Goal: Transaction & Acquisition: Obtain resource

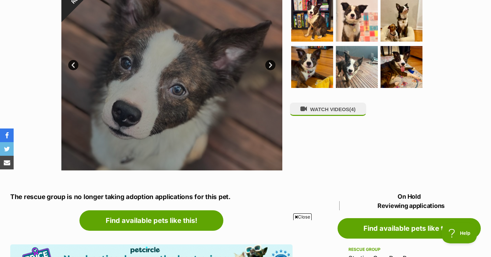
scroll to position [110, 0]
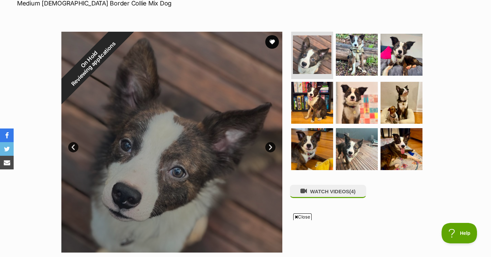
click at [274, 149] on link "Next" at bounding box center [271, 147] width 10 height 10
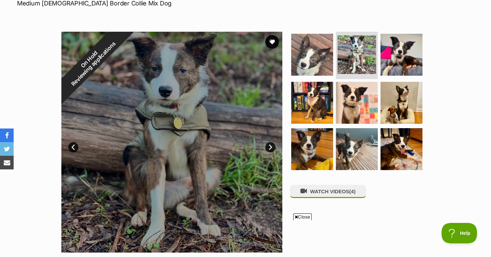
click at [274, 149] on link "Next" at bounding box center [271, 147] width 10 height 10
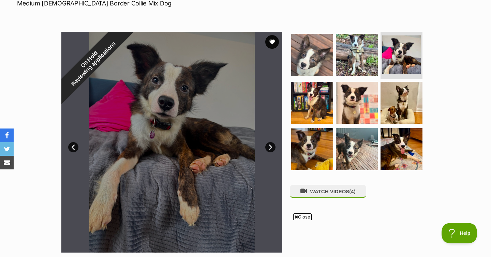
click at [274, 149] on link "Next" at bounding box center [271, 147] width 10 height 10
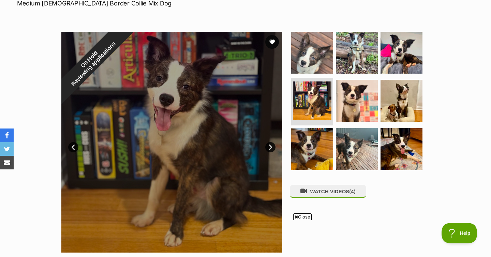
click at [274, 149] on link "Next" at bounding box center [271, 147] width 10 height 10
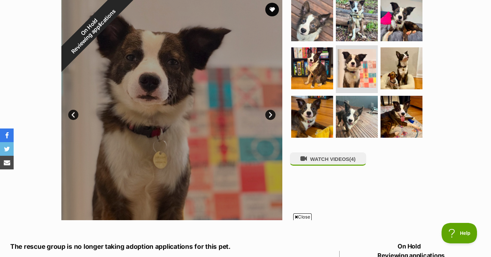
scroll to position [145, 0]
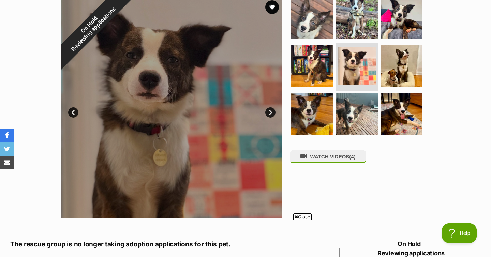
click at [273, 111] on link "Next" at bounding box center [271, 113] width 10 height 10
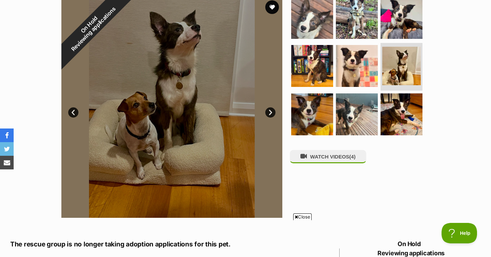
click at [273, 111] on link "Next" at bounding box center [271, 113] width 10 height 10
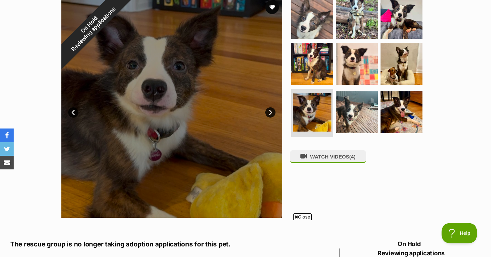
click at [273, 111] on link "Next" at bounding box center [271, 113] width 10 height 10
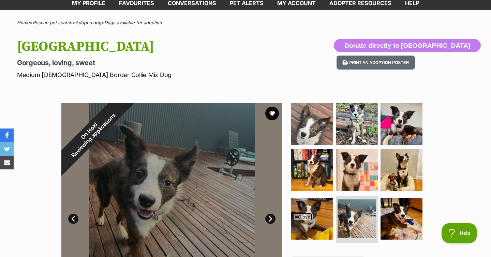
scroll to position [0, 0]
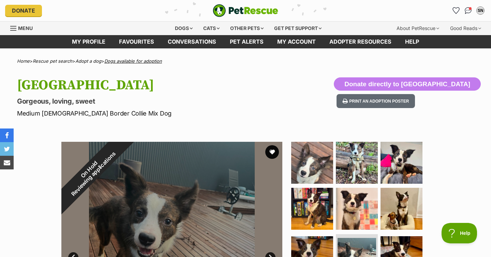
click at [131, 62] on link "Dogs available for adoption" at bounding box center [133, 60] width 58 height 5
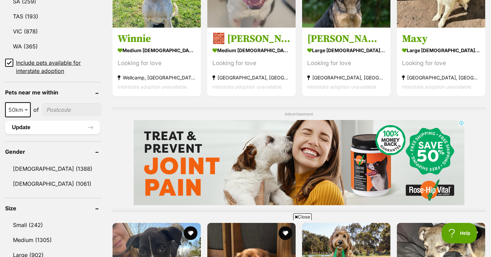
scroll to position [480, 0]
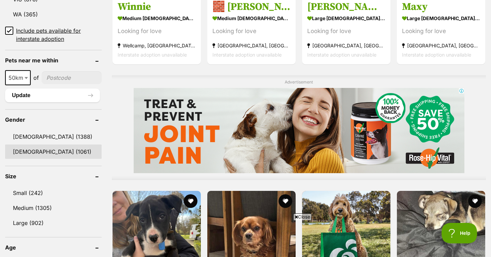
click at [44, 152] on link "Female (1061)" at bounding box center [53, 152] width 97 height 14
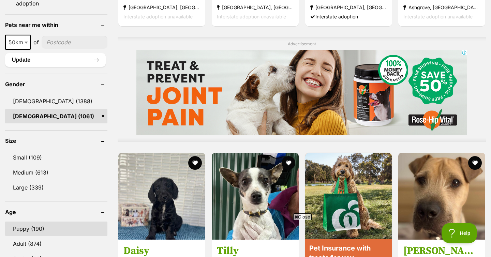
click at [34, 232] on link "Puppy (190)" at bounding box center [56, 229] width 102 height 14
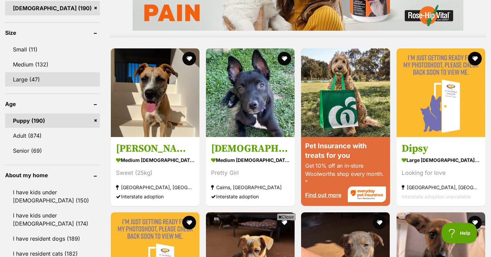
scroll to position [606, 0]
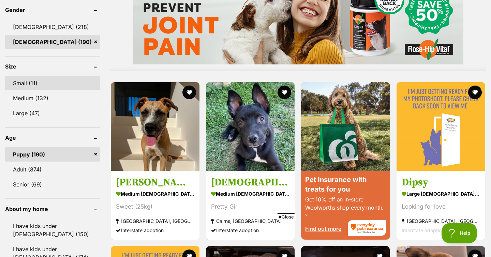
click at [39, 76] on link "Small (11)" at bounding box center [52, 83] width 95 height 14
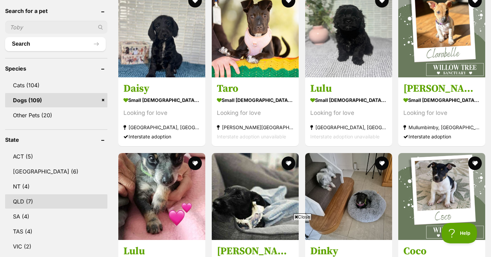
scroll to position [280, 0]
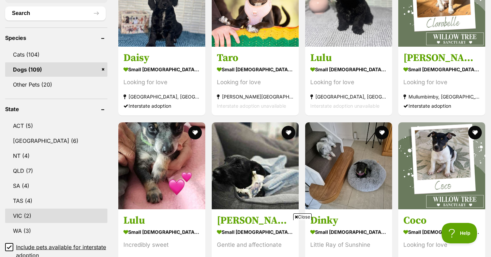
click at [28, 209] on link "VIC (2)" at bounding box center [56, 216] width 102 height 14
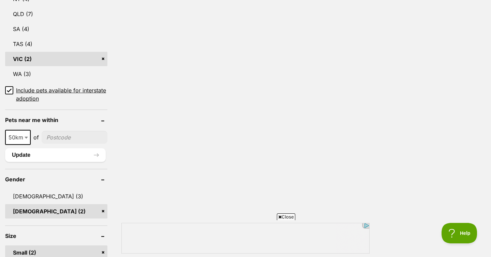
scroll to position [543, 0]
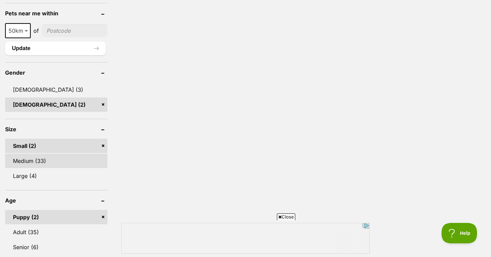
click at [45, 154] on link "Medium (33)" at bounding box center [56, 161] width 102 height 14
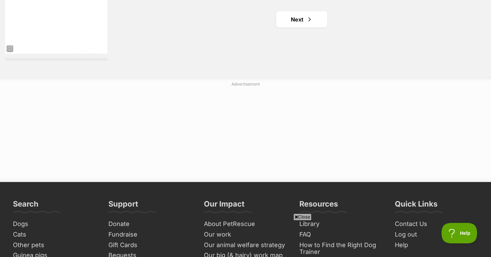
scroll to position [1258, 0]
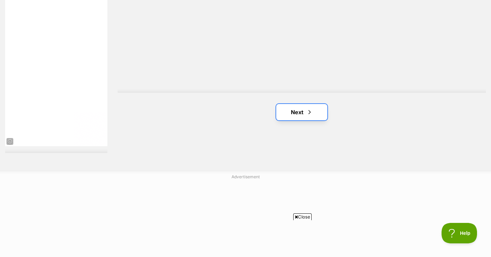
click at [312, 104] on link "Next" at bounding box center [301, 112] width 51 height 16
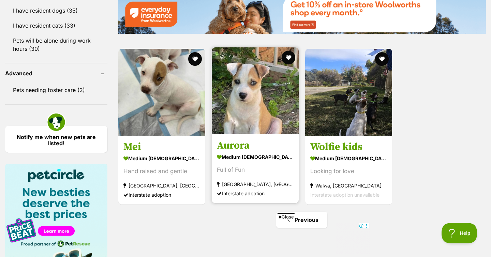
scroll to position [907, 0]
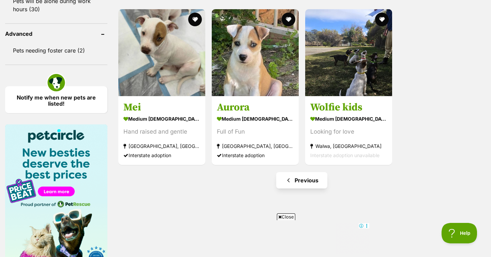
click at [293, 172] on link "Previous" at bounding box center [301, 180] width 51 height 16
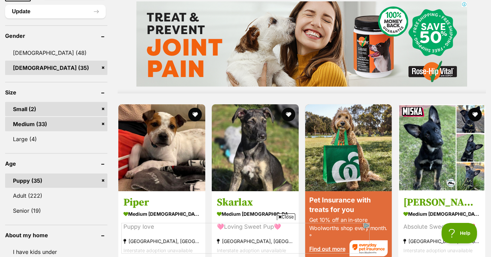
scroll to position [587, 0]
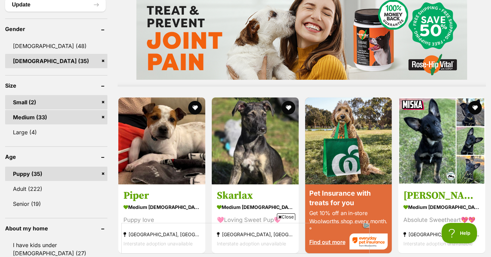
click at [57, 110] on link "Medium (33)" at bounding box center [56, 117] width 102 height 14
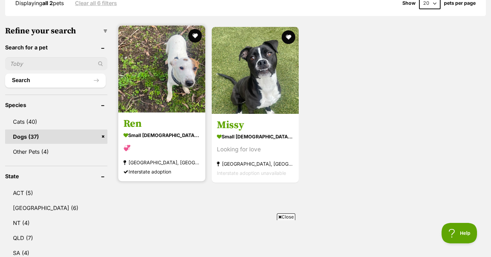
click at [170, 83] on img at bounding box center [161, 69] width 87 height 87
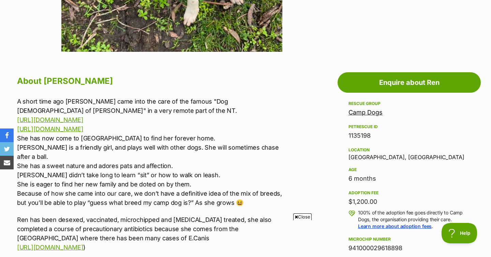
click at [146, 98] on p "A short time ago Ren came into the care of the famous "Dog Lady of Yuendumu" in…" at bounding box center [155, 152] width 276 height 111
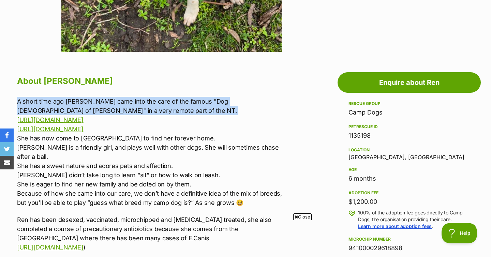
click at [146, 98] on p "A short time ago Ren came into the care of the famous "Dog Lady of Yuendumu" in…" at bounding box center [155, 152] width 276 height 111
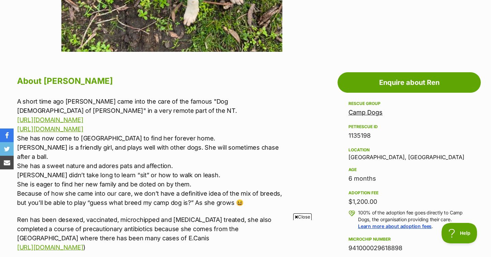
click at [63, 97] on p "A short time ago Ren came into the care of the famous "Dog Lady of Yuendumu" in…" at bounding box center [155, 152] width 276 height 111
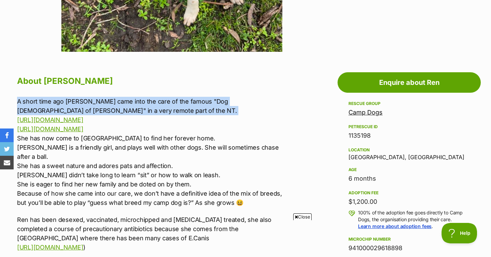
click at [63, 97] on p "A short time ago Ren came into the care of the famous "Dog Lady of Yuendumu" in…" at bounding box center [155, 152] width 276 height 111
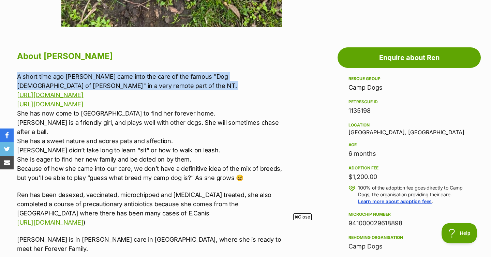
scroll to position [336, 0]
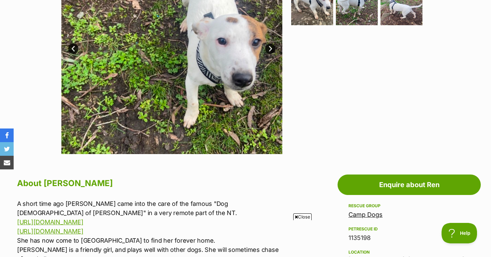
click at [133, 177] on h2 "About Ren" at bounding box center [155, 183] width 276 height 15
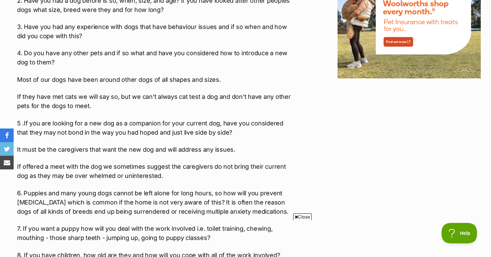
scroll to position [929, 0]
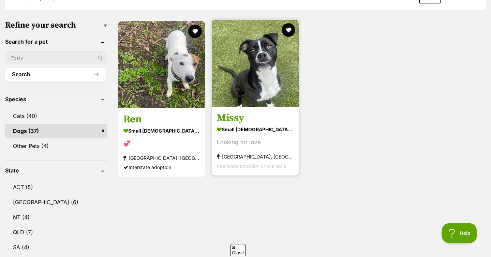
click at [252, 80] on img at bounding box center [255, 63] width 87 height 87
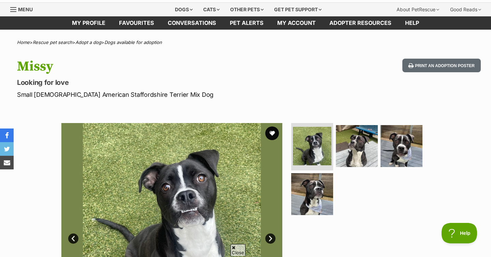
scroll to position [51, 0]
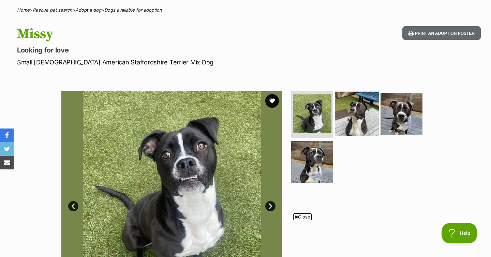
click at [372, 121] on img at bounding box center [357, 113] width 44 height 44
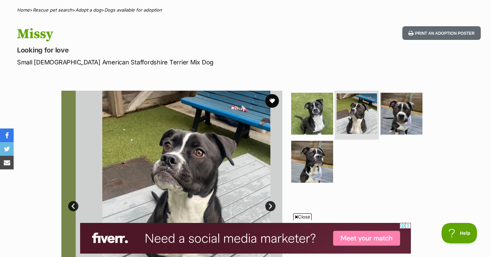
scroll to position [0, 0]
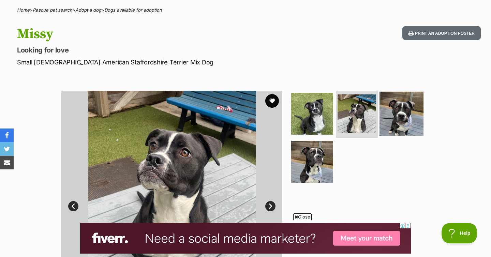
click at [418, 121] on img at bounding box center [402, 113] width 44 height 44
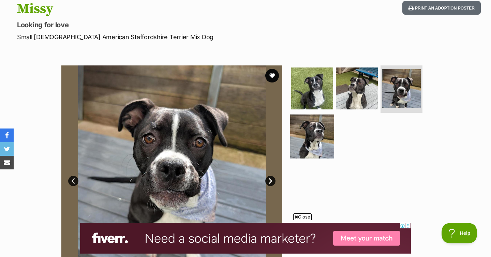
scroll to position [151, 0]
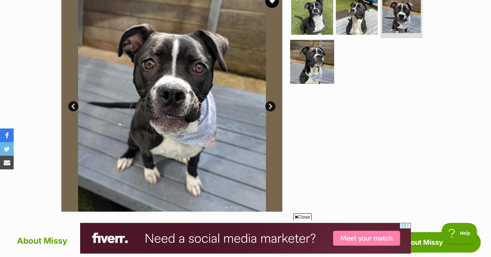
click at [317, 51] on img at bounding box center [312, 62] width 44 height 44
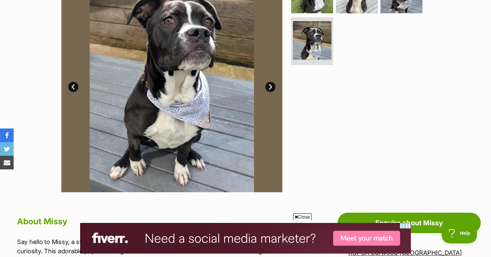
scroll to position [0, 0]
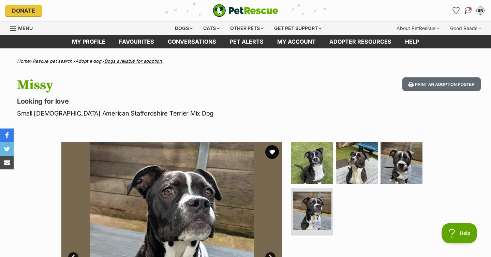
click at [129, 62] on link "Dogs available for adoption" at bounding box center [133, 60] width 58 height 5
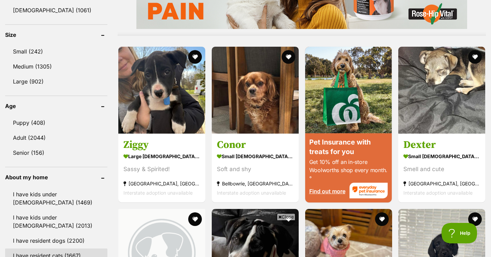
scroll to position [622, 0]
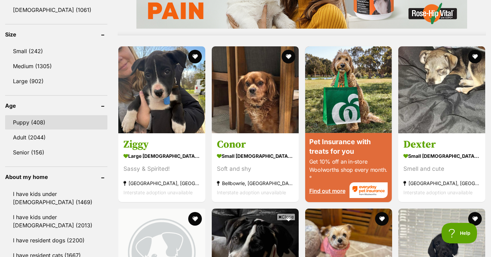
click at [39, 123] on link "Puppy (408)" at bounding box center [56, 122] width 102 height 14
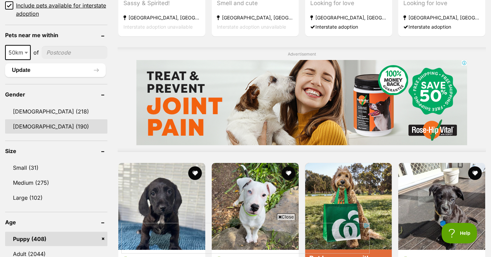
click at [39, 129] on link "Female (190)" at bounding box center [56, 126] width 102 height 14
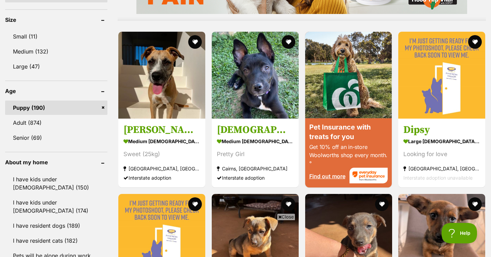
scroll to position [654, 0]
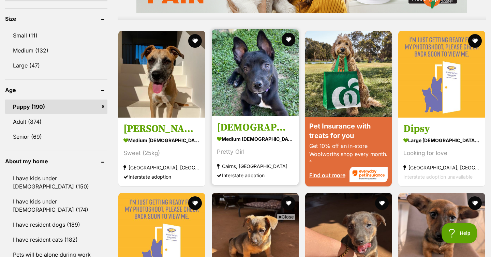
click at [272, 72] on img at bounding box center [255, 72] width 87 height 87
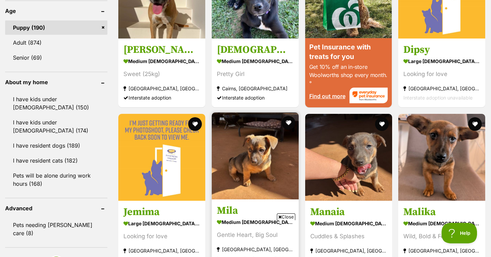
click at [264, 131] on img at bounding box center [255, 156] width 87 height 87
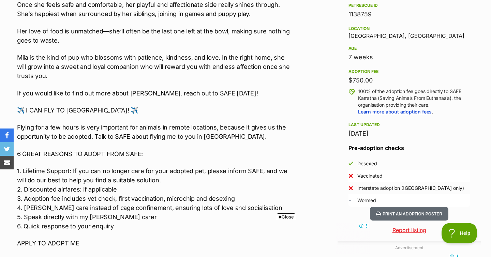
scroll to position [448, 0]
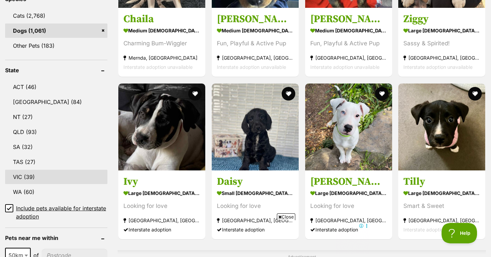
click at [31, 170] on link "VIC (39)" at bounding box center [56, 177] width 102 height 14
